Goal: Transaction & Acquisition: Purchase product/service

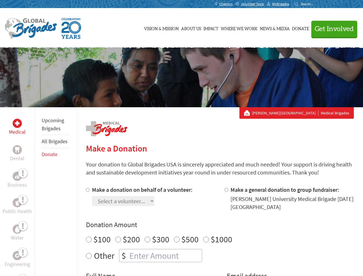
click at [317, 4] on div "Search for:" at bounding box center [305, 4] width 23 height 5
click at [331, 29] on span "Get Involved" at bounding box center [333, 29] width 39 height 7
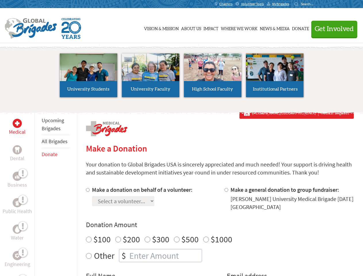
click at [181, 77] on li "High School Faculty" at bounding box center [212, 75] width 62 height 53
click at [38, 191] on div "Upcoming Brigades All Brigades Donate" at bounding box center [55, 245] width 42 height 276
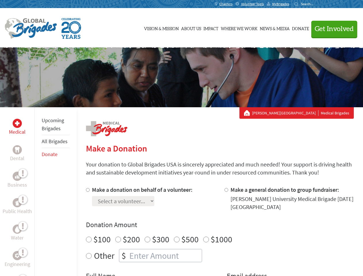
click at [219, 231] on div "Donation Amount $100 $200 $300 $500 $1000 Other $" at bounding box center [220, 241] width 268 height 42
click at [87, 190] on input "Make a donation on behalf of a volunteer:" at bounding box center [88, 190] width 4 height 4
radio input "true"
click at [226, 190] on input "Make a general donation to group fundraiser:" at bounding box center [226, 190] width 4 height 4
radio input "true"
